Goal: Transaction & Acquisition: Book appointment/travel/reservation

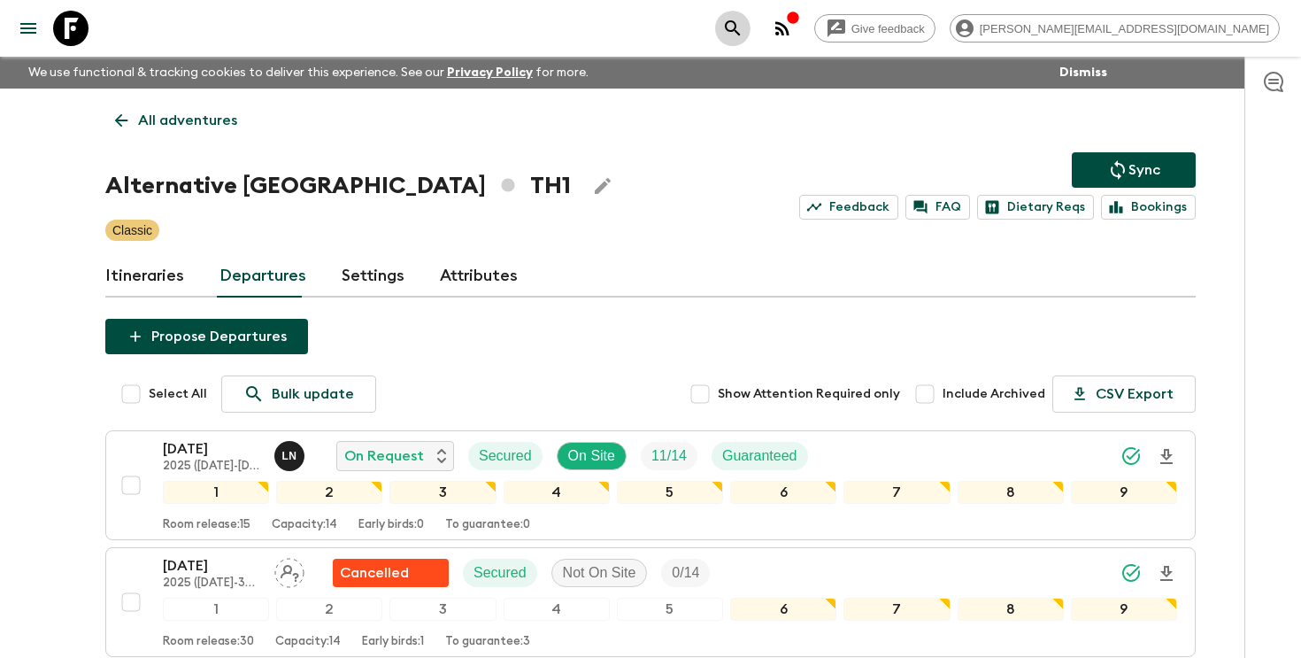
click at [743, 27] on icon "search adventures" at bounding box center [732, 28] width 21 height 21
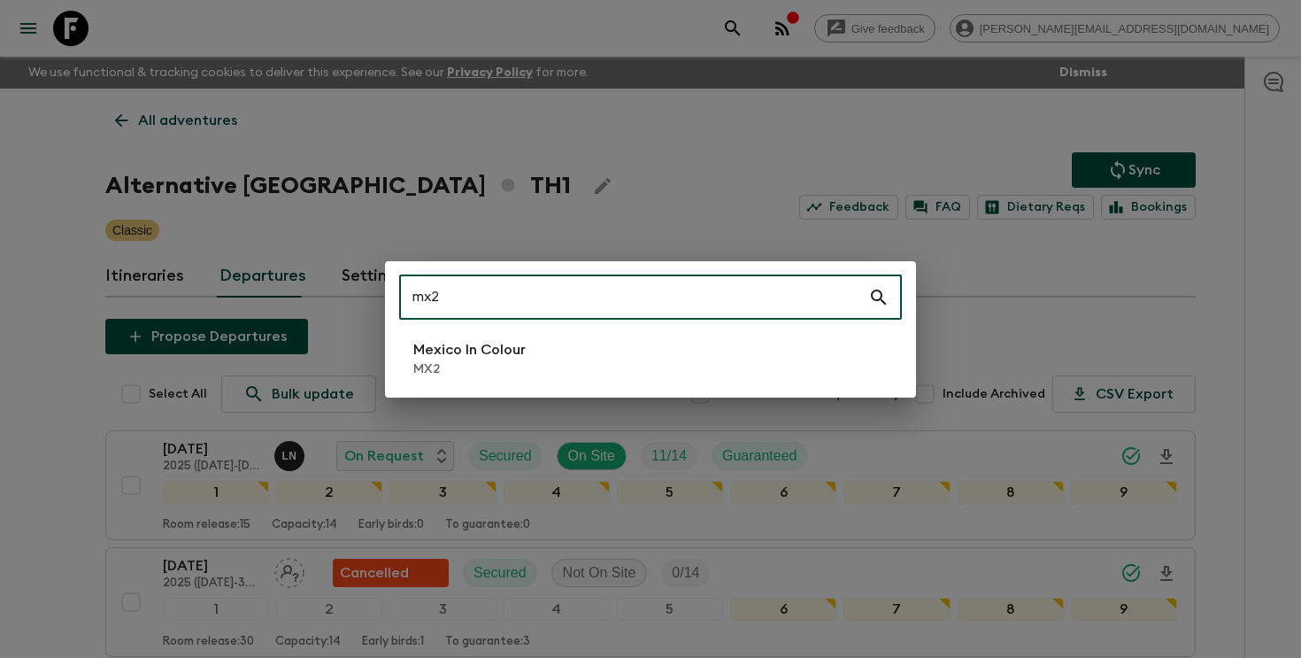
type input "mx2"
click at [524, 357] on p "Mexico In Colour" at bounding box center [469, 349] width 112 height 21
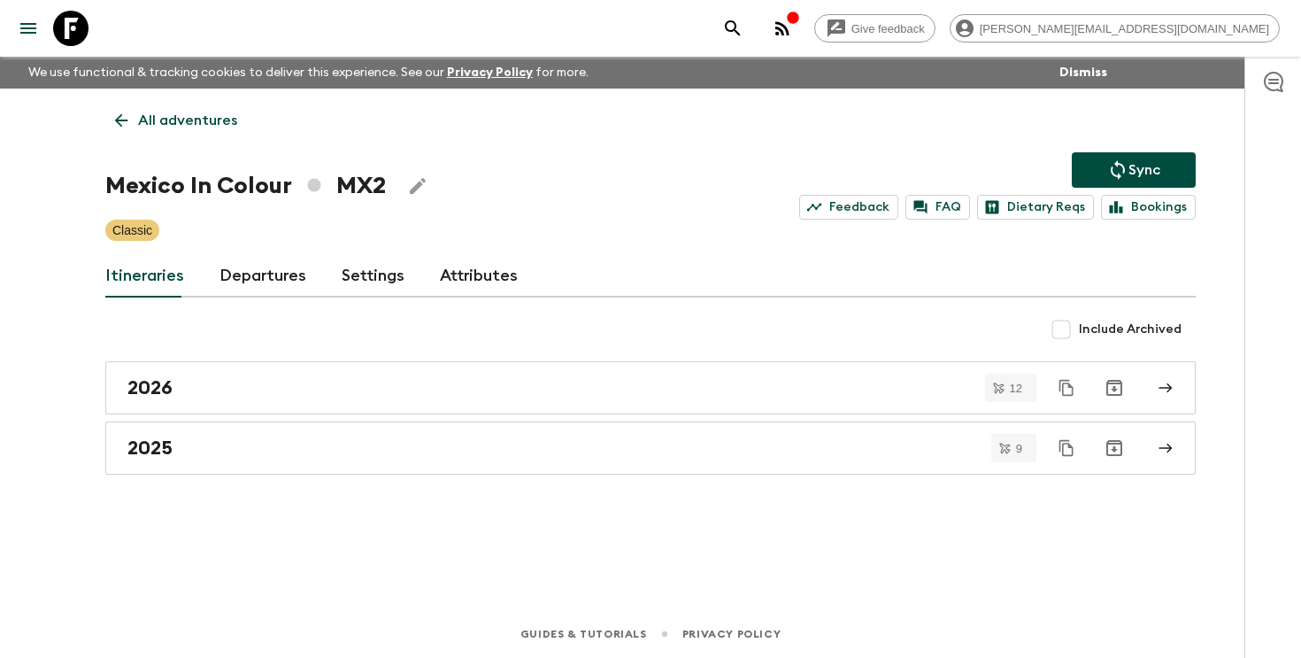
click at [250, 286] on link "Departures" at bounding box center [262, 276] width 87 height 42
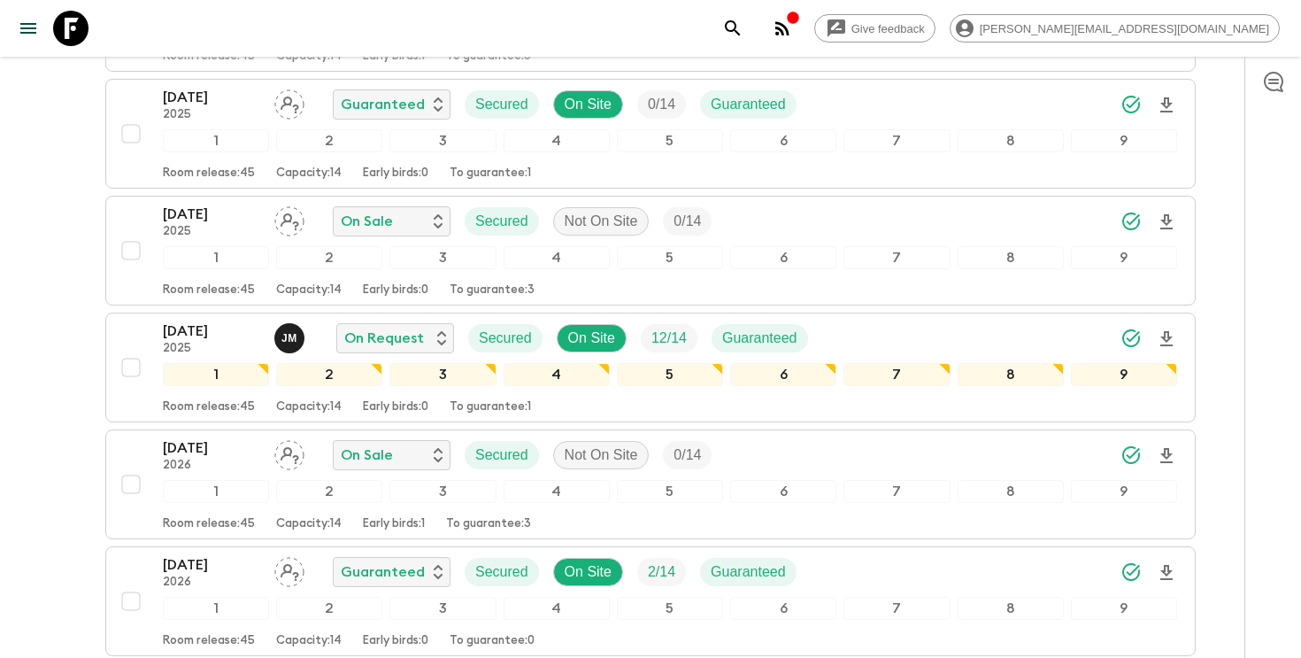
scroll to position [1186, 0]
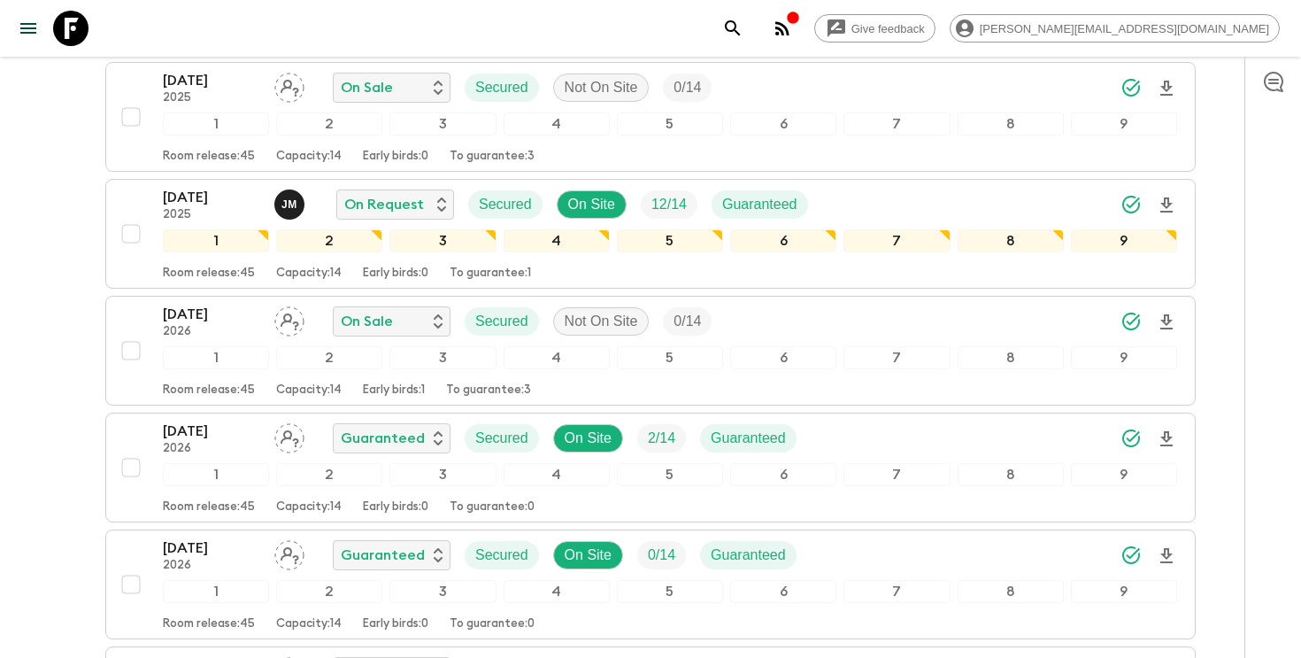
click at [64, 278] on div "Give feedback [PERSON_NAME][EMAIL_ADDRESS][DOMAIN_NAME] We use functional & tra…" at bounding box center [650, 332] width 1301 height 3037
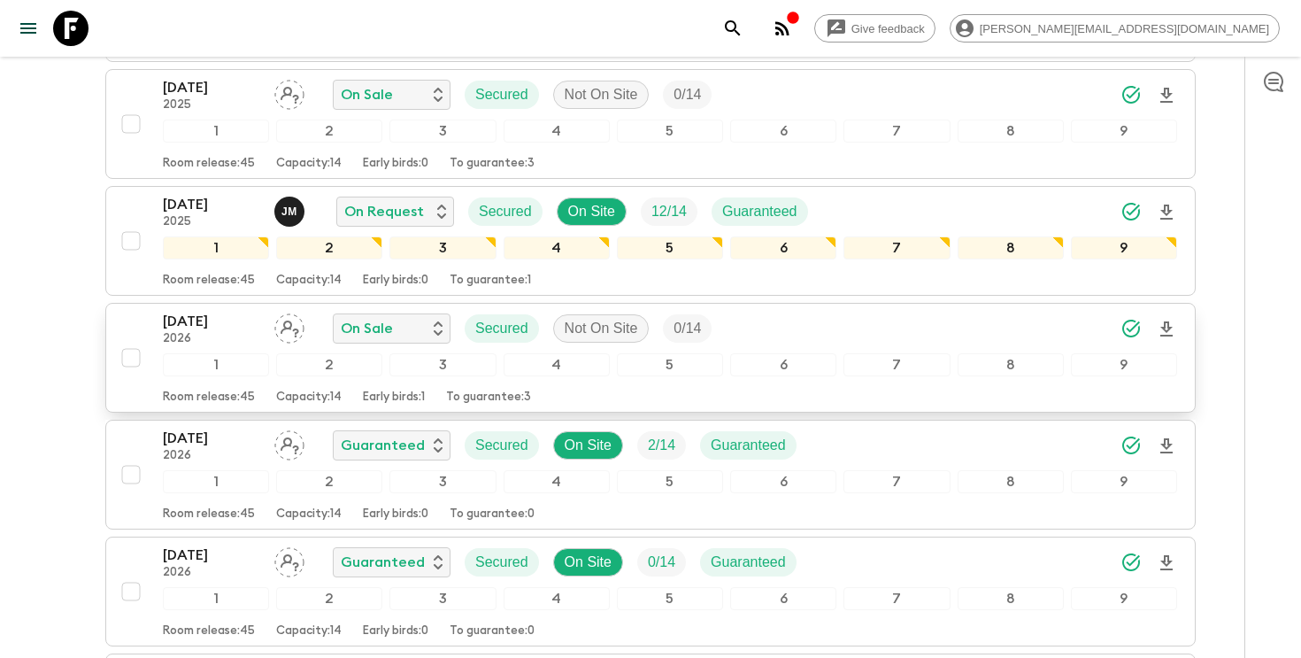
scroll to position [1222, 0]
